Goal: Transaction & Acquisition: Purchase product/service

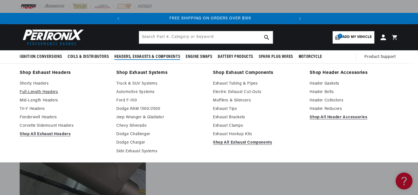
scroll to position [0, 170]
click at [40, 91] on link "Full-Length Headers" at bounding box center [64, 92] width 89 height 7
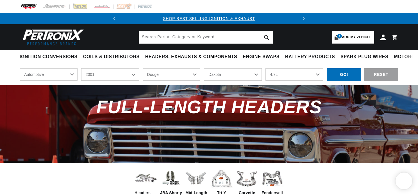
select select "2001"
select select "Dodge"
select select "Dakota"
select select "4.7L"
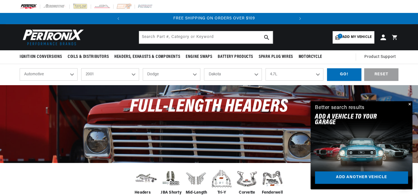
scroll to position [0, 170]
click at [81, 68] on select "2024 2023 2022 2021 2020 2019 2018 2017 2016 2015 2014 2013 2012 2011 2010 2009…" at bounding box center [110, 74] width 58 height 12
click option "2000" at bounding box center [0, 0] width 0 height 0
select select "2000"
click at [143, 68] on select "Buick Cadillac Chevrolet Chrysler Dodge Ford GMC Isuzu Jeep Lincoln Mazda Mercu…" at bounding box center [172, 74] width 58 height 12
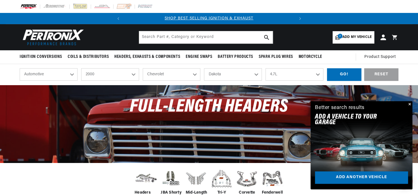
click option "Chevrolet" at bounding box center [0, 0] width 0 height 0
select select "Chevrolet"
select select "Model"
select select "Engine"
click at [204, 68] on select "Model Astro B7 Blazer C35 C1500 C2500 C3500 C3500HD C6500 Kodiak C7500 Kodiak C…" at bounding box center [233, 74] width 58 height 12
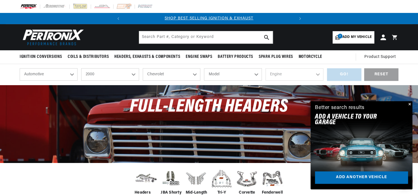
select select "Camaro"
click option "Camaro" at bounding box center [0, 0] width 0 height 0
select select "Camaro"
click at [266, 68] on select "Engine 5.7L" at bounding box center [295, 74] width 58 height 12
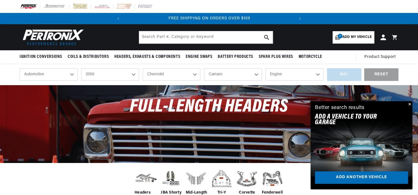
select select "5.7L"
click option "5.7L" at bounding box center [0, 0] width 0 height 0
select select "5.7L"
click at [346, 73] on div "GO!" at bounding box center [344, 74] width 34 height 13
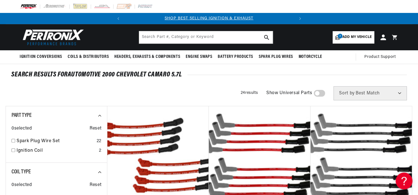
scroll to position [116, 0]
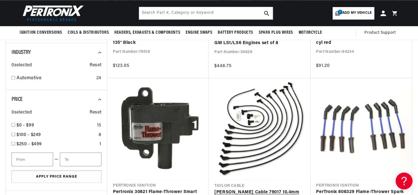
scroll to position [320, 0]
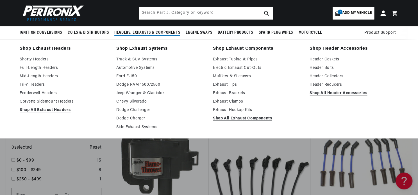
click at [152, 34] on span "Headers, Exhausts & Components" at bounding box center [147, 33] width 66 height 6
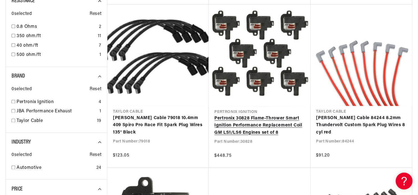
scroll to position [291, 0]
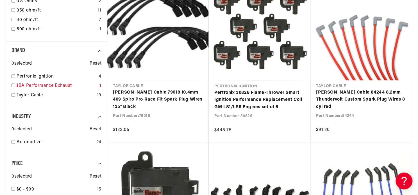
click at [13, 86] on input "checkbox" at bounding box center [14, 85] width 4 height 4
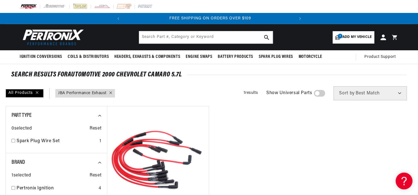
scroll to position [0, 170]
